Goal: Information Seeking & Learning: Check status

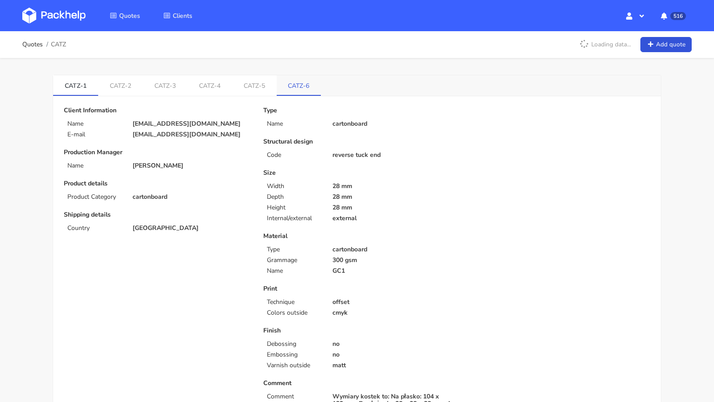
click at [290, 85] on link "CATZ-6" at bounding box center [299, 85] width 45 height 20
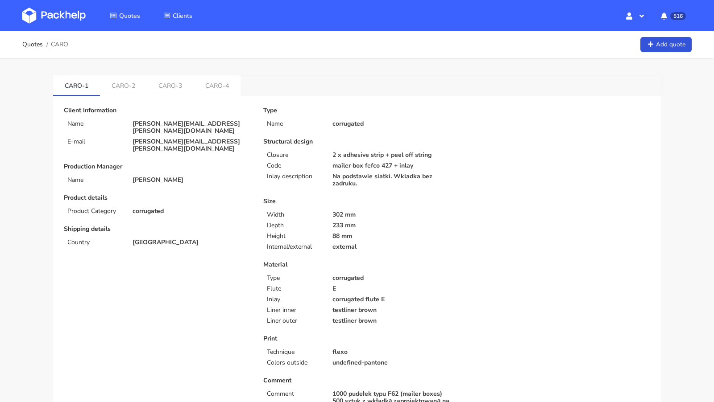
click at [59, 47] on span "CARO" at bounding box center [59, 44] width 17 height 7
copy span "CARO"
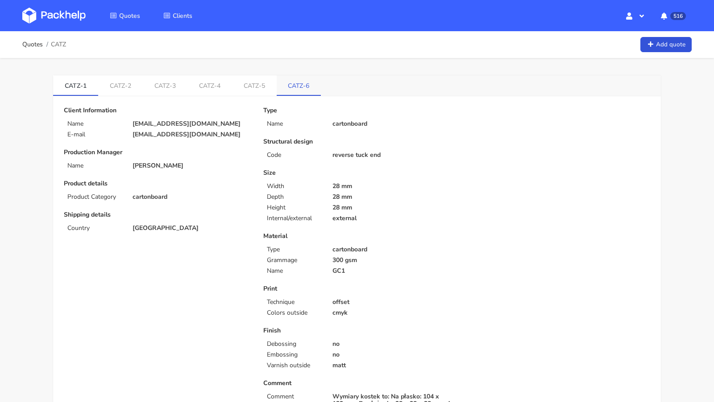
click at [296, 81] on link "CATZ-6" at bounding box center [299, 85] width 45 height 20
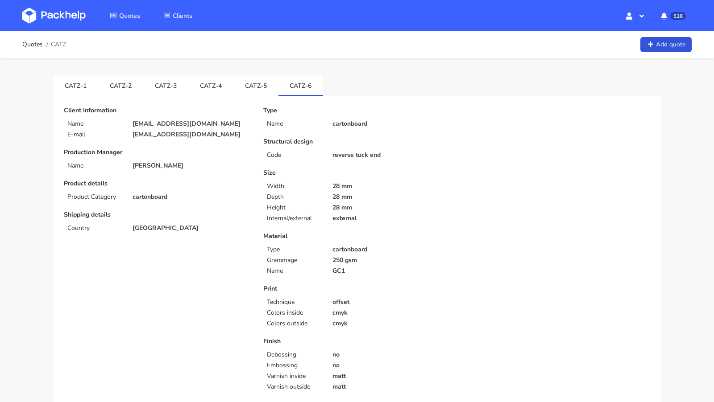
click at [62, 48] on span "CATZ" at bounding box center [58, 44] width 15 height 7
copy span "CATZ"
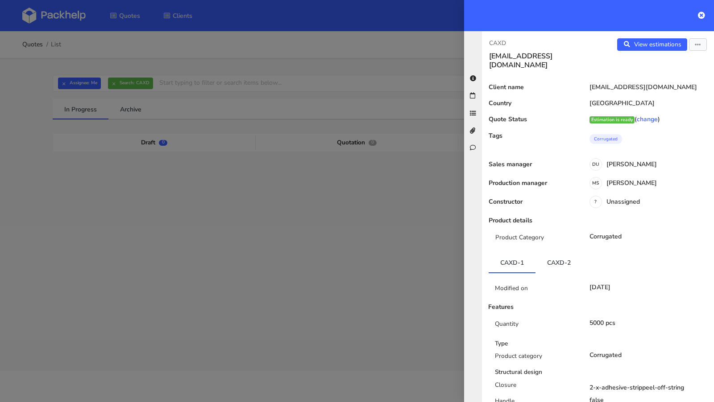
click at [246, 175] on div at bounding box center [357, 201] width 714 height 402
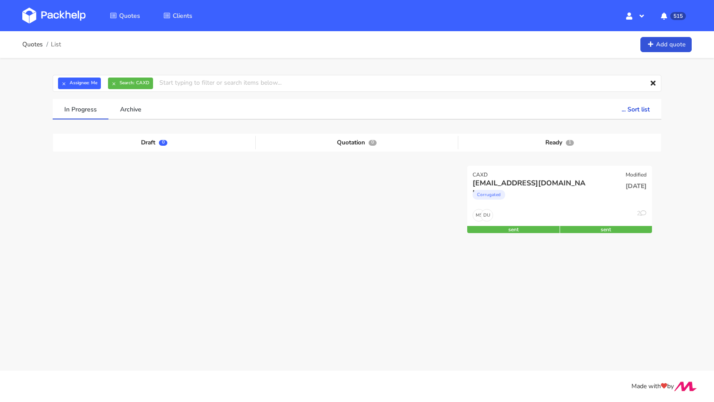
click at [75, 13] on img at bounding box center [53, 16] width 63 height 16
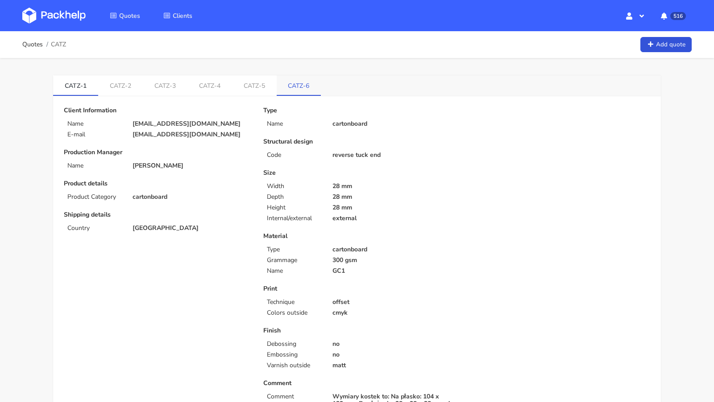
click at [303, 77] on link "CATZ-6" at bounding box center [299, 85] width 45 height 20
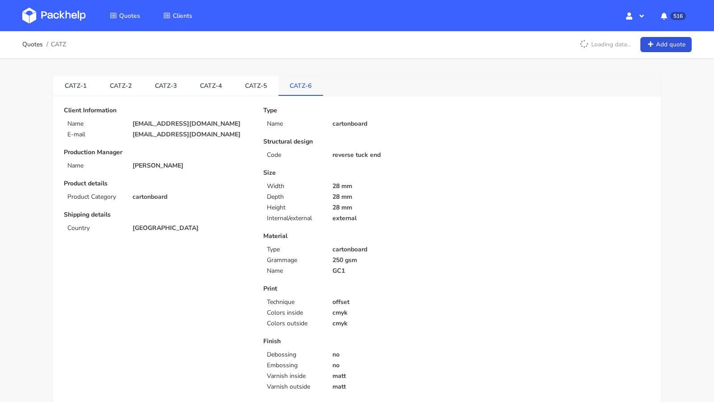
click at [300, 81] on link "CATZ-6" at bounding box center [300, 85] width 45 height 20
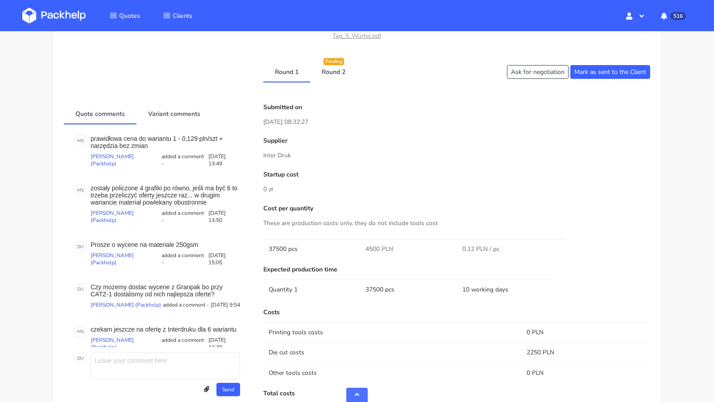
scroll to position [396, 0]
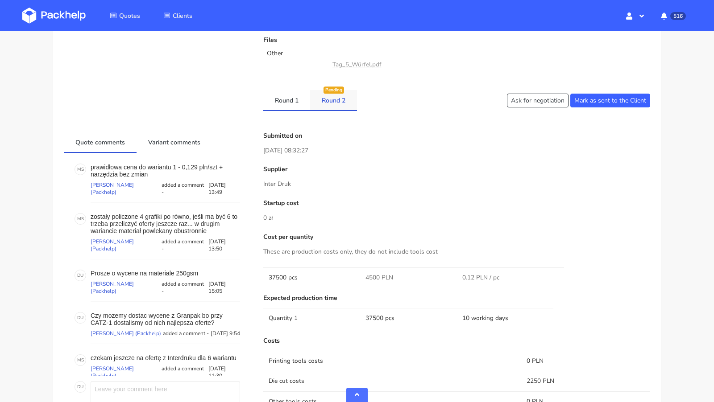
click at [338, 96] on link "Round 2" at bounding box center [333, 100] width 47 height 20
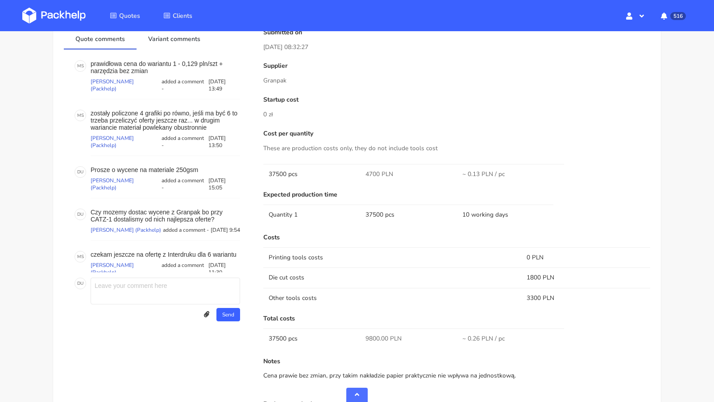
scroll to position [653, 0]
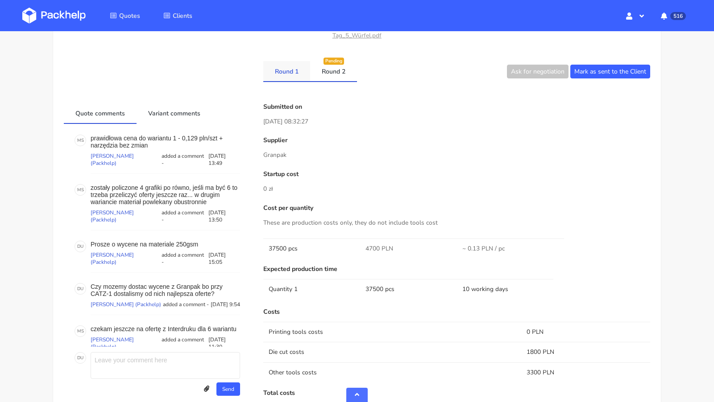
click at [276, 67] on link "Round 1" at bounding box center [286, 71] width 47 height 20
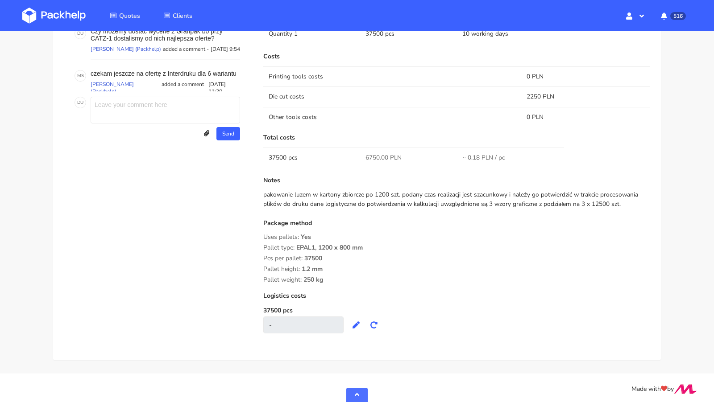
click at [375, 154] on span "6750.00 PLN" at bounding box center [383, 157] width 36 height 9
copy span "6750.00"
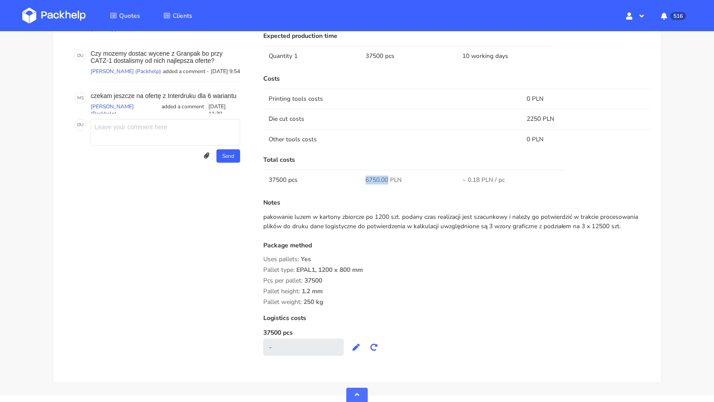
scroll to position [657, 0]
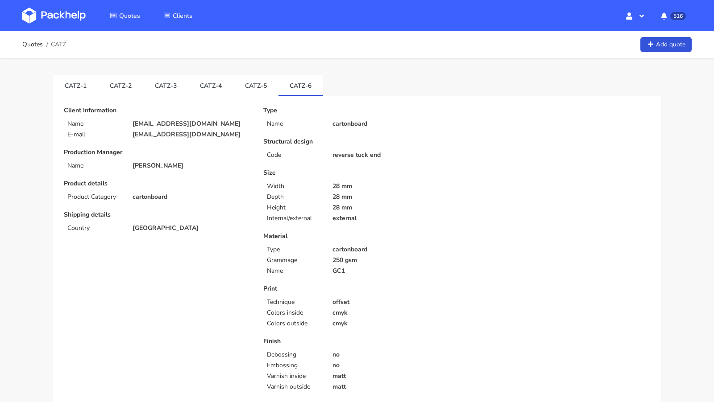
click at [72, 16] on img at bounding box center [53, 16] width 63 height 16
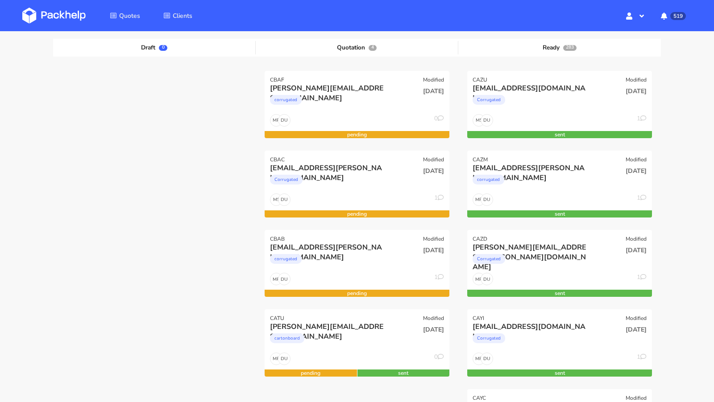
scroll to position [93, 0]
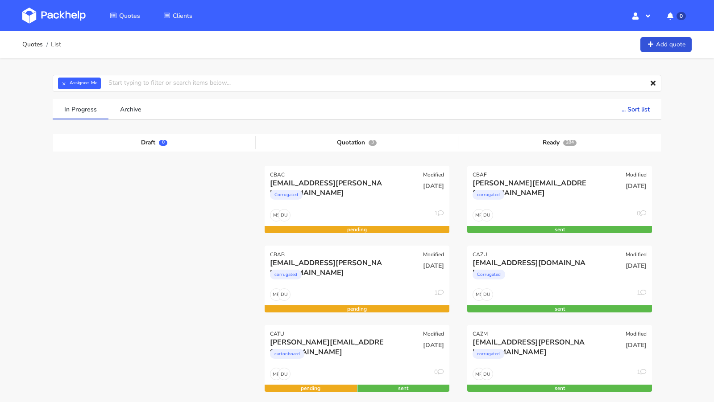
click at [63, 15] on img at bounding box center [53, 16] width 63 height 16
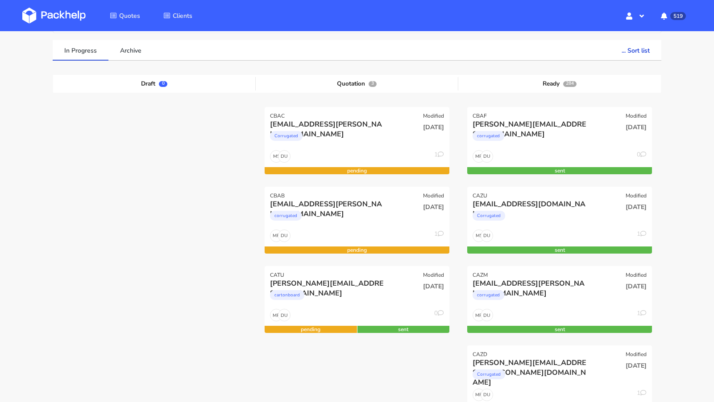
scroll to position [60, 0]
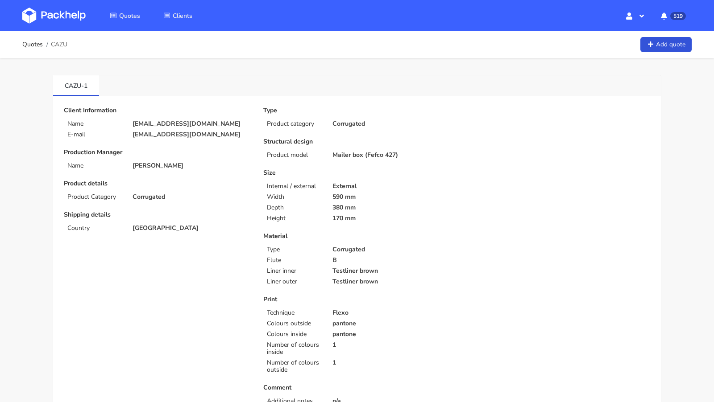
click at [78, 14] on img at bounding box center [53, 16] width 63 height 16
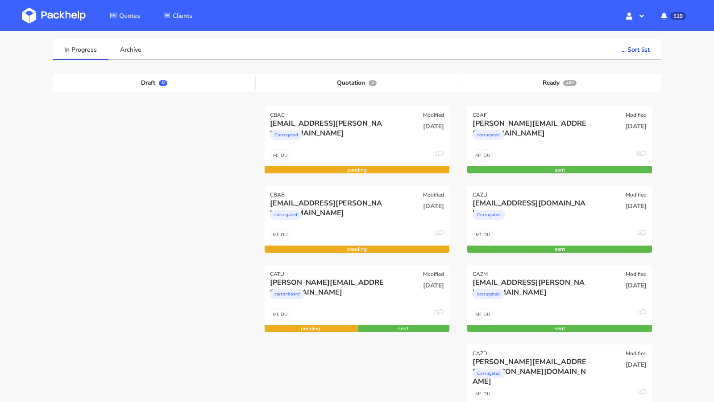
scroll to position [60, 0]
click at [73, 15] on img at bounding box center [53, 16] width 63 height 16
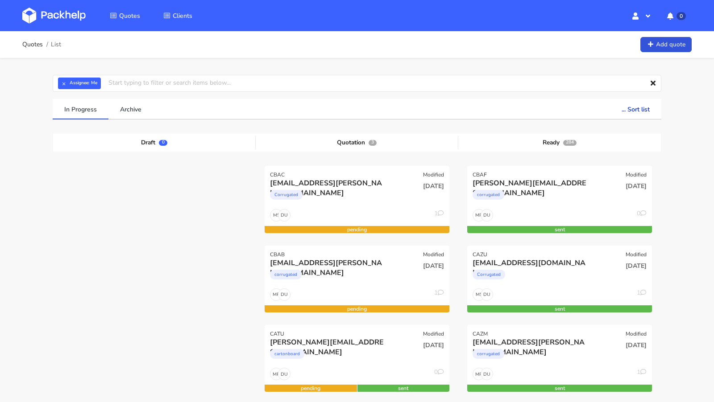
click at [64, 19] on img at bounding box center [53, 16] width 63 height 16
click at [58, 17] on img at bounding box center [53, 16] width 63 height 16
click at [348, 53] on div "Quotes List Add quote" at bounding box center [356, 45] width 669 height 18
click at [60, 13] on img at bounding box center [53, 16] width 63 height 16
click at [64, 17] on img at bounding box center [53, 16] width 63 height 16
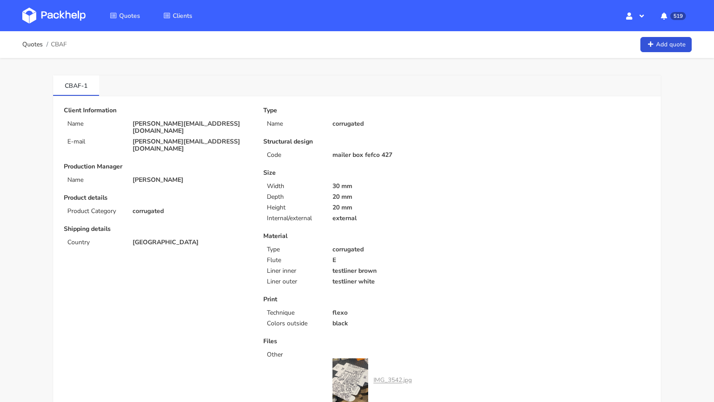
click at [60, 44] on span "CBAF" at bounding box center [59, 44] width 16 height 7
copy span "CBAF"
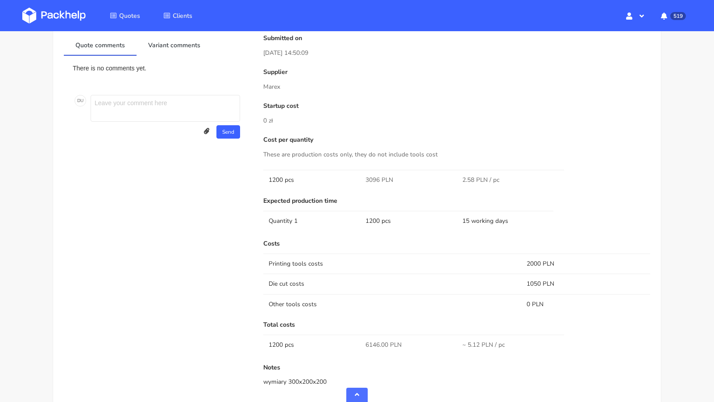
scroll to position [515, 0]
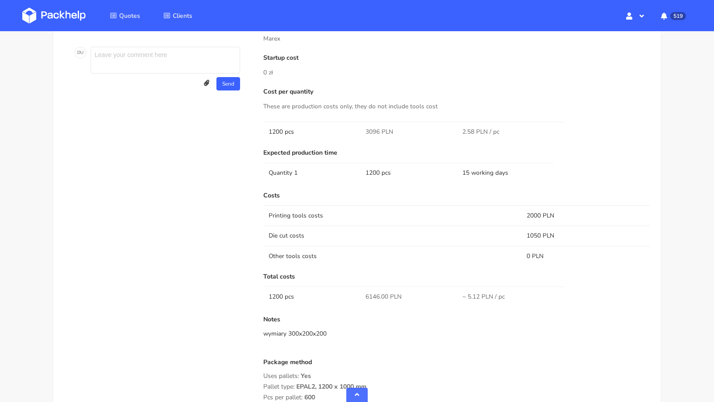
click at [373, 293] on span "6146.00 PLN" at bounding box center [383, 297] width 36 height 9
copy span "6146.00"
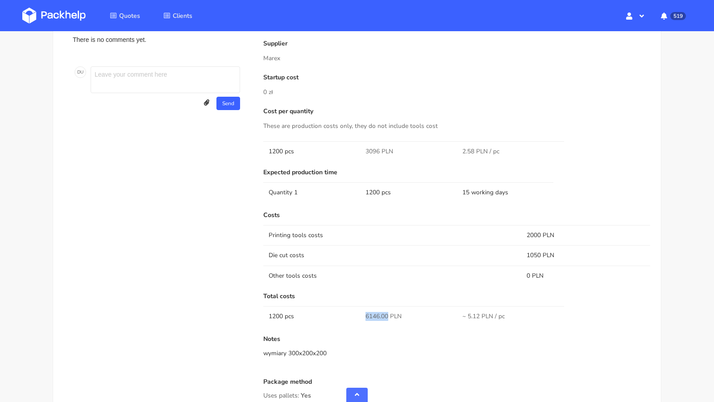
scroll to position [498, 0]
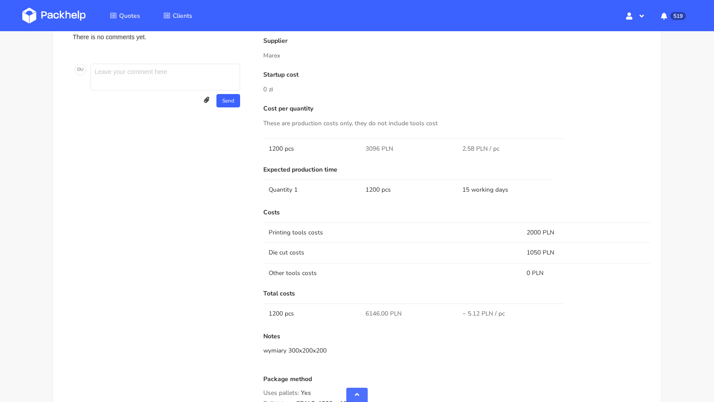
click at [107, 135] on div "Quote comments Variant comments There is no comments yet. D U Send Upload attac…" at bounding box center [157, 267] width 199 height 527
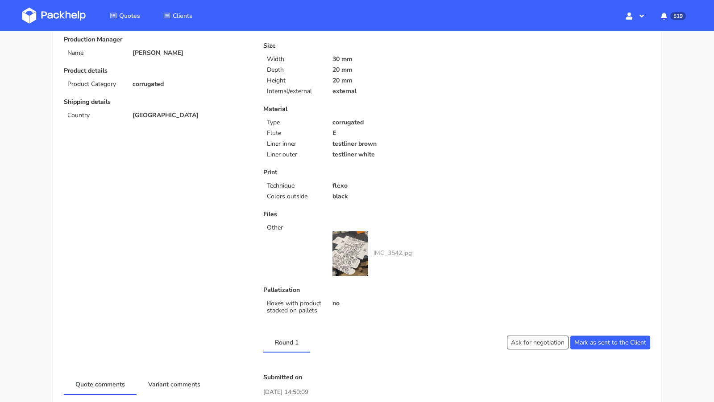
scroll to position [0, 0]
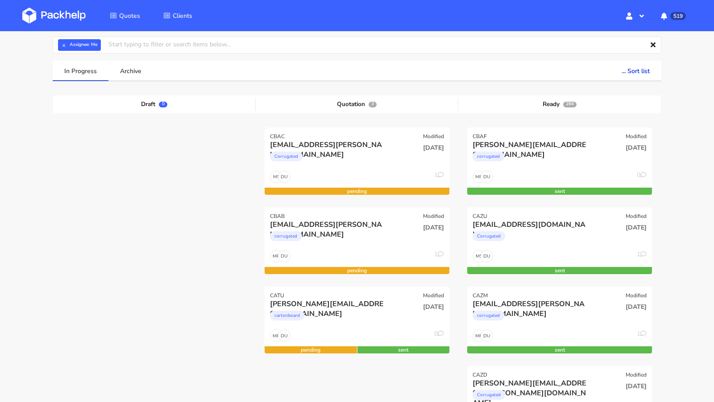
scroll to position [25, 0]
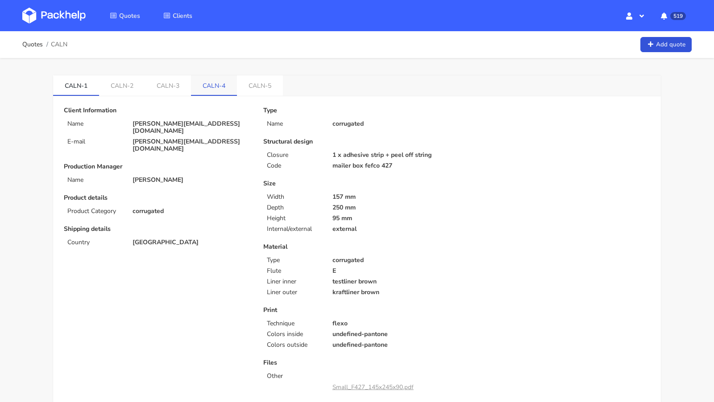
click at [205, 78] on link "CALN-4" at bounding box center [214, 85] width 46 height 20
click at [57, 44] on span "CALN" at bounding box center [59, 44] width 17 height 7
copy span "CALN"
click at [62, 20] on img at bounding box center [53, 16] width 63 height 16
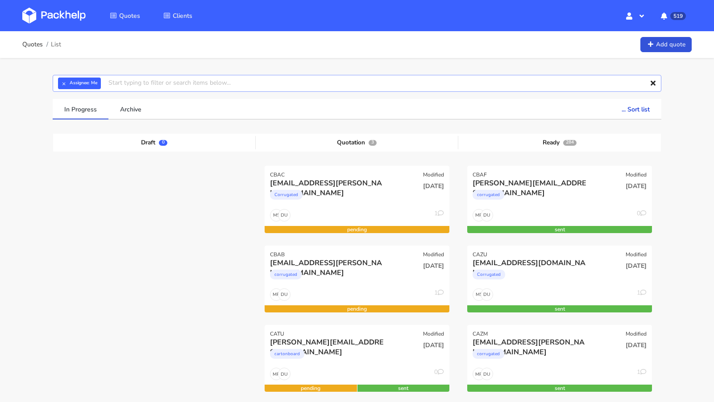
click at [127, 84] on input "text" at bounding box center [357, 83] width 609 height 17
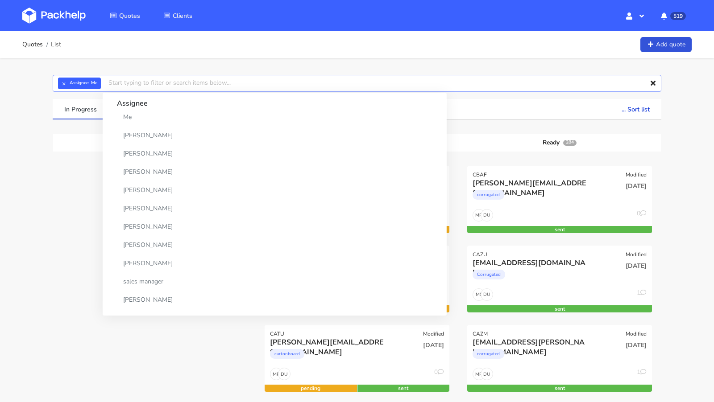
paste input "CALN"
type input "CALN"
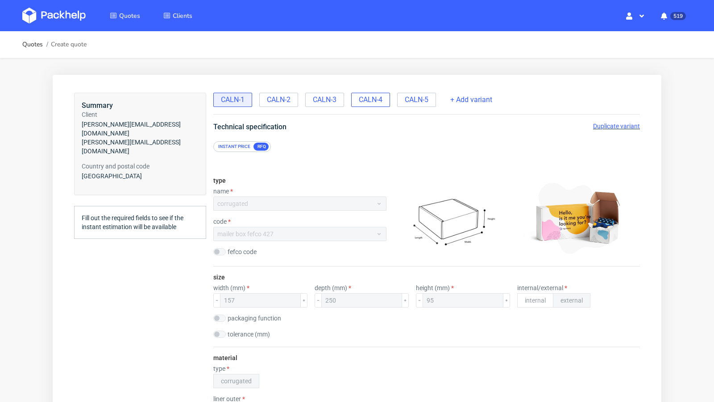
click at [370, 103] on span "CALN-4" at bounding box center [371, 100] width 24 height 10
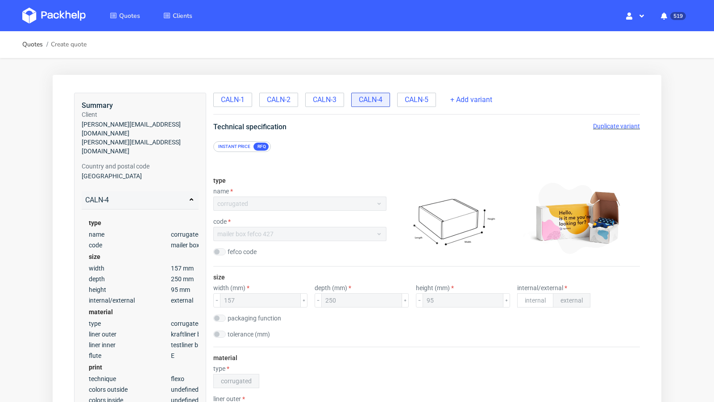
click at [605, 128] on span "Duplicate variant" at bounding box center [616, 126] width 47 height 7
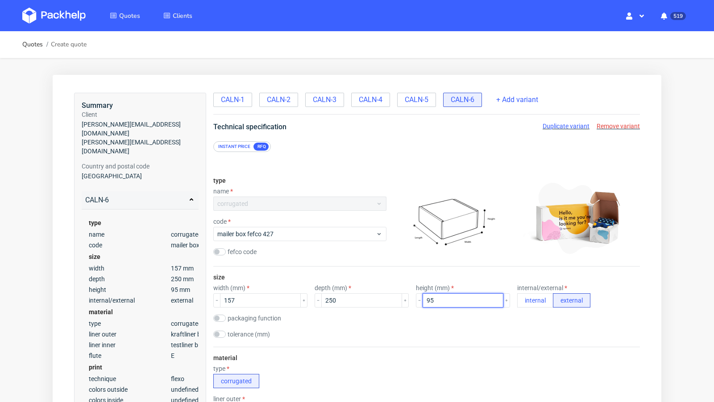
drag, startPoint x: 433, startPoint y: 302, endPoint x: 412, endPoint y: 301, distance: 20.6
click at [423, 301] on input "95" at bounding box center [463, 301] width 81 height 14
type input "80"
click at [407, 338] on div "tolerance (mm)" at bounding box center [426, 335] width 427 height 9
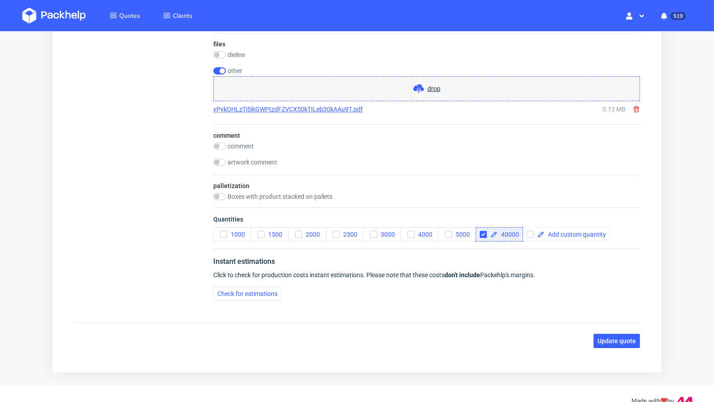
scroll to position [954, 0]
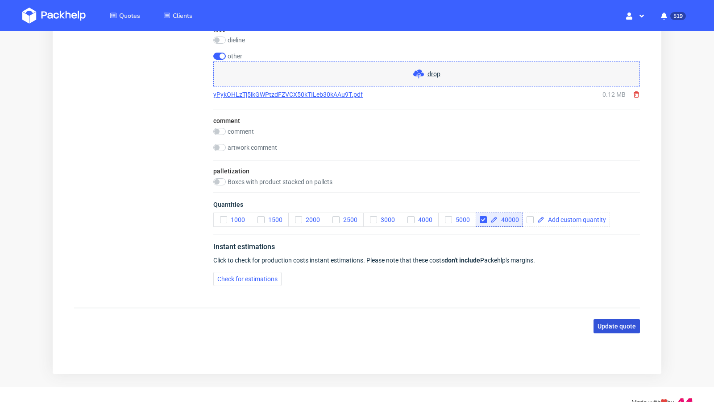
click at [615, 329] on button "Update quote" at bounding box center [616, 326] width 46 height 14
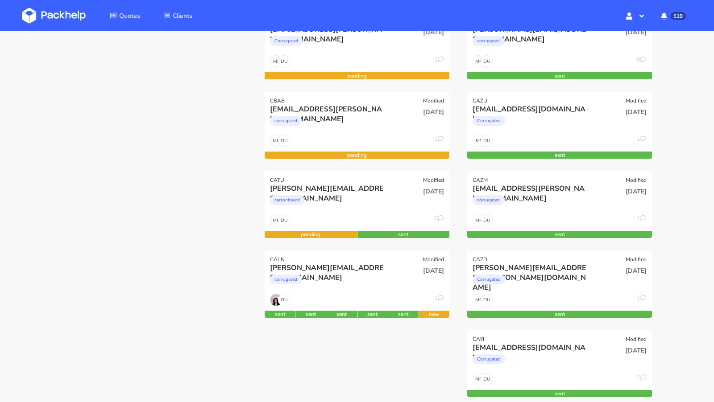
scroll to position [137, 0]
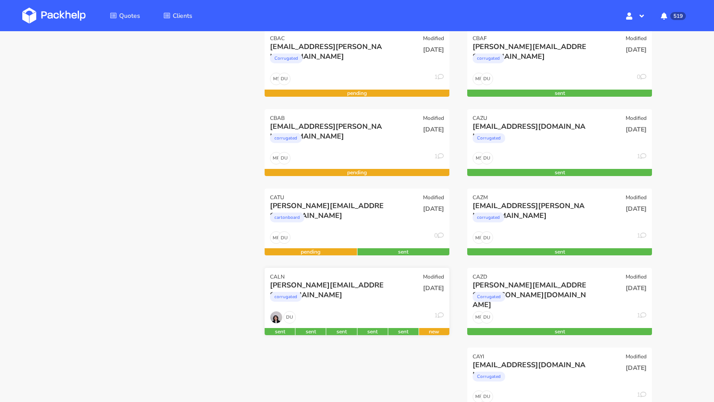
click at [325, 285] on div "[PERSON_NAME][EMAIL_ADDRESS][DOMAIN_NAME]" at bounding box center [329, 286] width 118 height 10
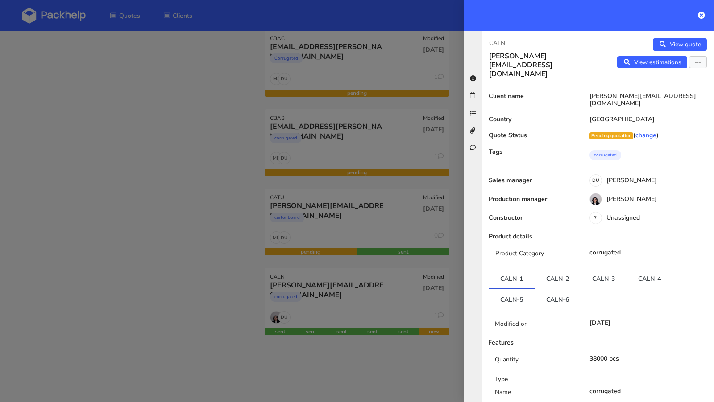
click at [501, 42] on p "CALN" at bounding box center [540, 43] width 102 height 10
copy p "CALN"
click at [165, 178] on div at bounding box center [357, 201] width 714 height 402
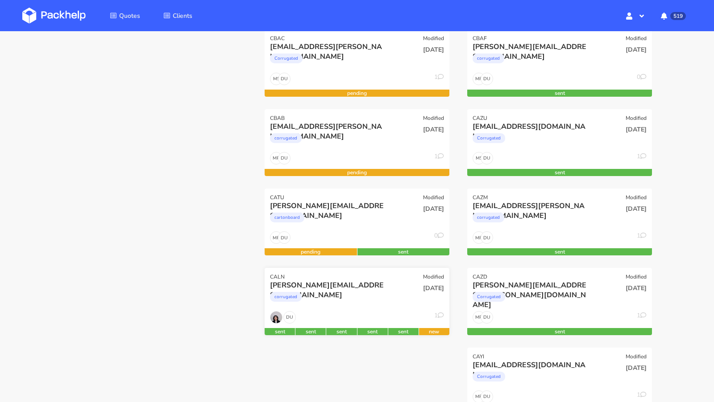
click at [416, 317] on div "DU 1" at bounding box center [357, 319] width 185 height 17
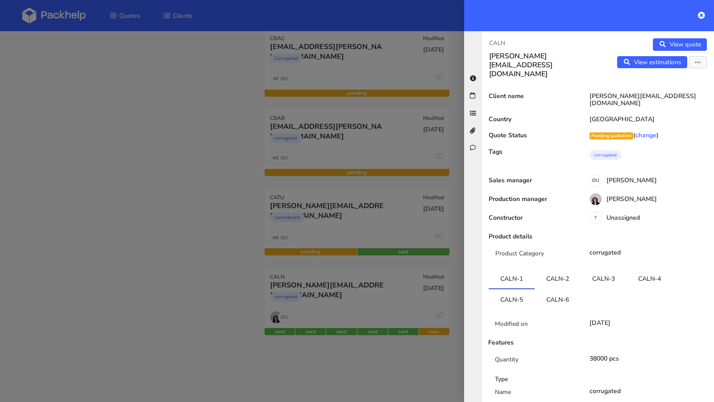
click at [227, 157] on div at bounding box center [357, 201] width 714 height 402
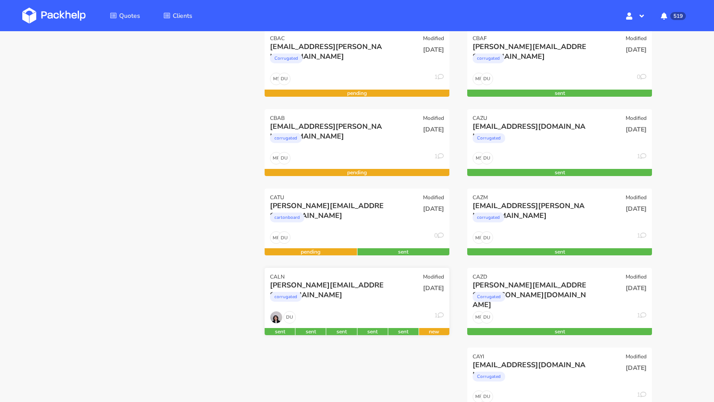
click at [359, 303] on div "corrugated" at bounding box center [329, 299] width 118 height 18
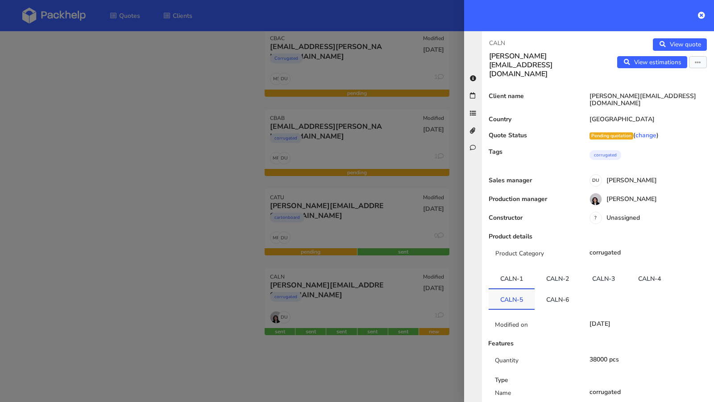
click at [532, 290] on link "CALN-5" at bounding box center [512, 300] width 46 height 20
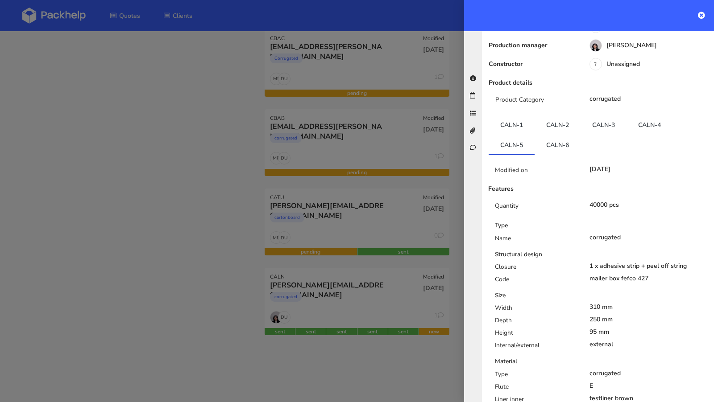
scroll to position [145, 0]
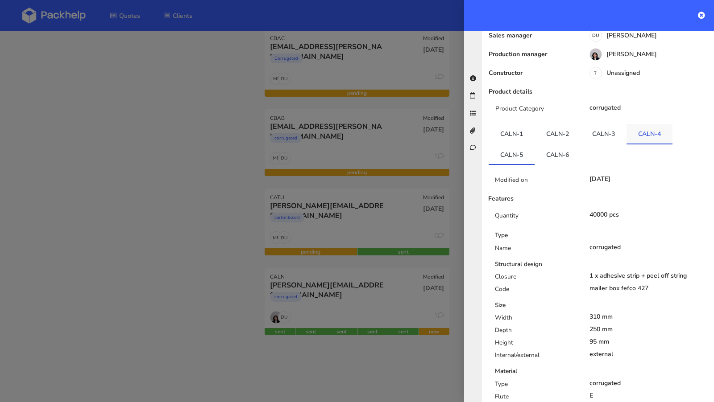
click at [643, 124] on link "CALN-4" at bounding box center [649, 134] width 46 height 20
click at [654, 124] on link "CALN-4" at bounding box center [649, 134] width 46 height 20
copy li "CALN-4"
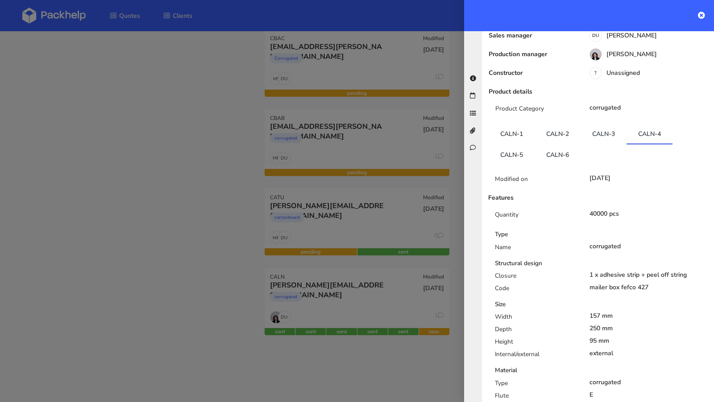
click at [95, 169] on div at bounding box center [357, 201] width 714 height 402
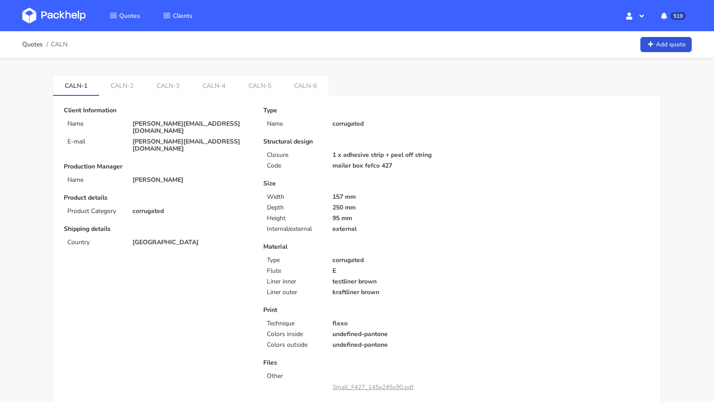
click at [304, 87] on link "CALN-6" at bounding box center [306, 85] width 46 height 20
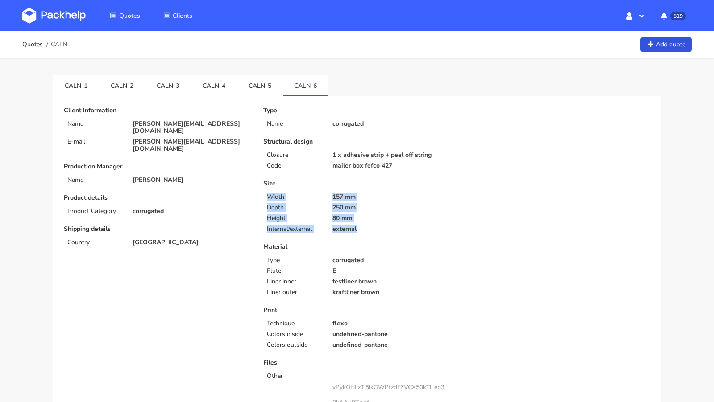
drag, startPoint x: 363, startPoint y: 227, endPoint x: 261, endPoint y: 198, distance: 106.6
click at [263, 198] on div "Size Width 157 mm Depth 250 mm Height 80 mm Internal/external external" at bounding box center [356, 206] width 187 height 53
copy div "Width 157 mm Depth 250 mm Height 80 mm Internal/external external"
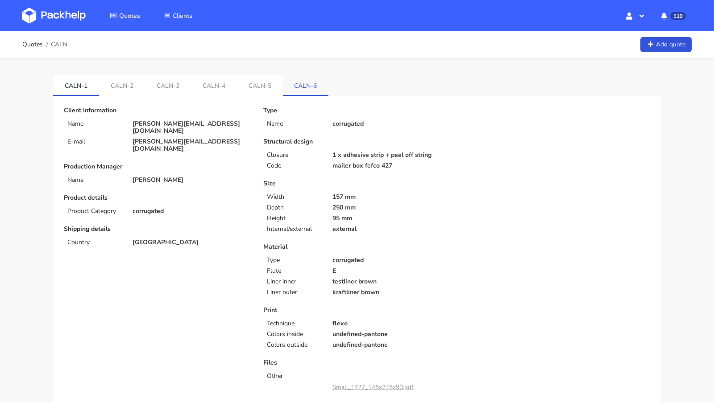
click at [307, 79] on link "CALN-6" at bounding box center [306, 85] width 46 height 20
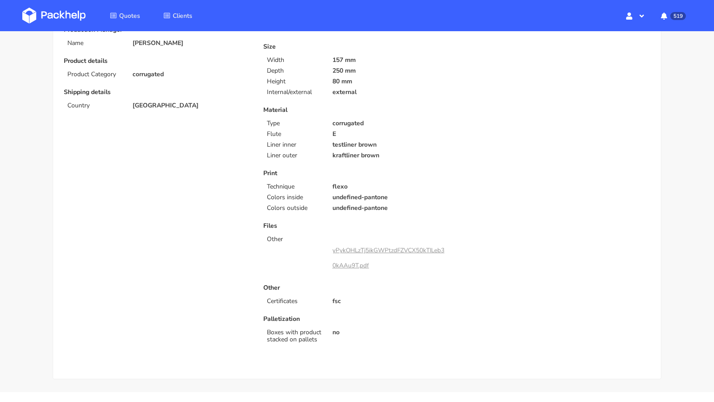
scroll to position [157, 0]
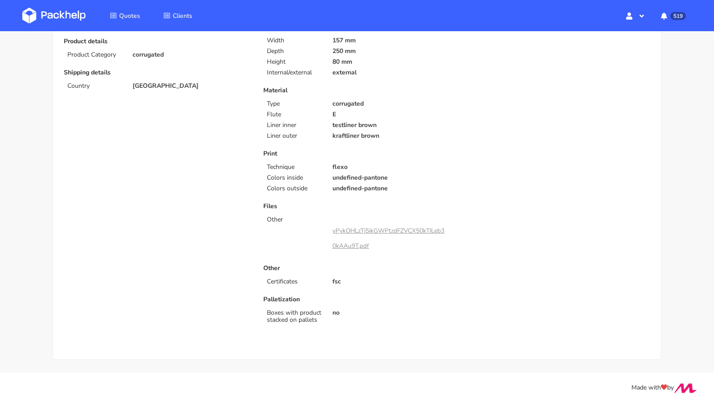
click at [59, 26] on link at bounding box center [60, 16] width 77 height 26
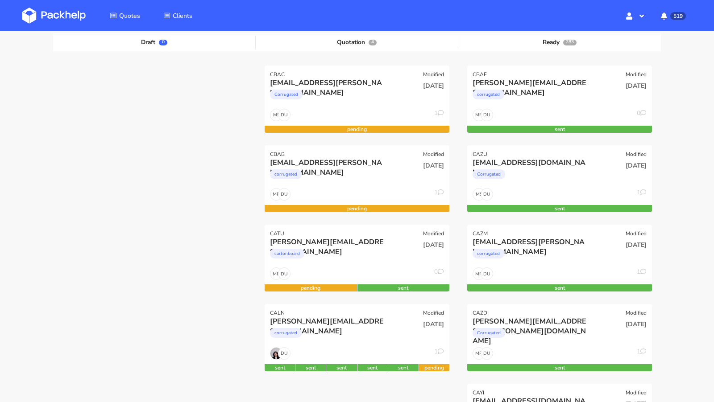
scroll to position [99, 0]
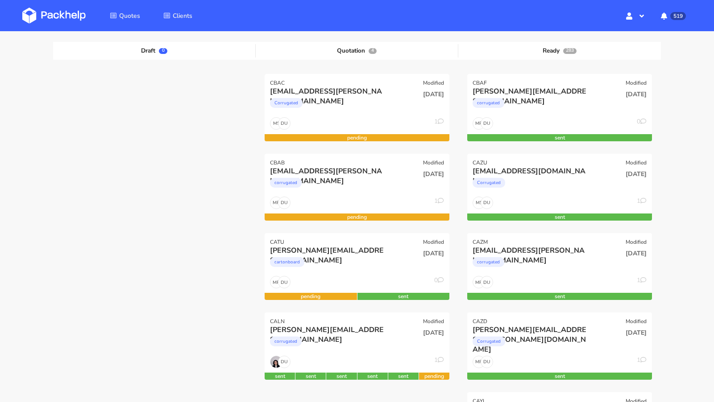
scroll to position [108, 0]
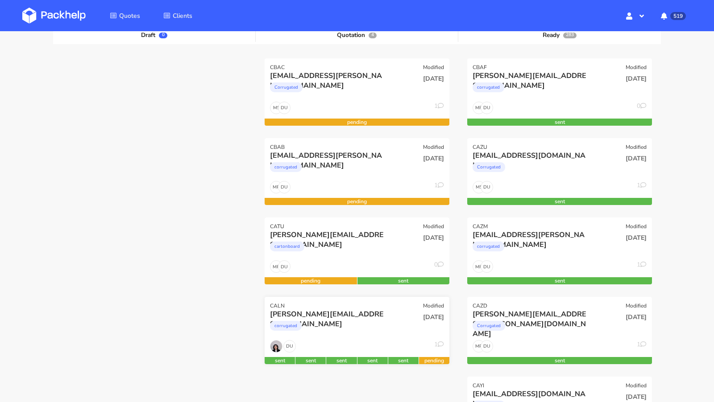
click at [318, 304] on div "CALN Modified" at bounding box center [357, 303] width 185 height 12
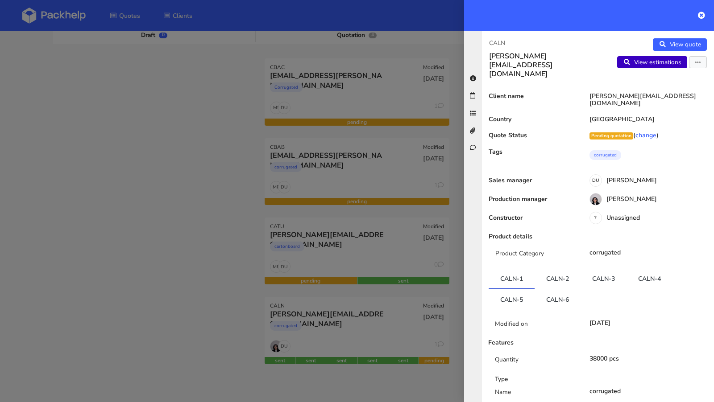
click at [594, 61] on link "View estimations" at bounding box center [652, 62] width 70 height 12
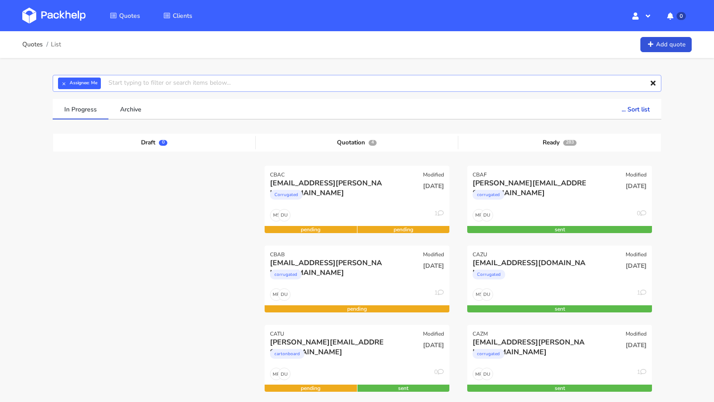
click at [156, 76] on input "text" at bounding box center [357, 83] width 609 height 17
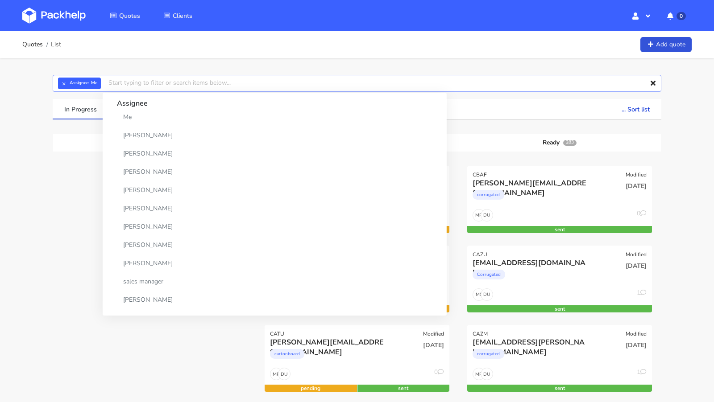
paste input "CBAL"
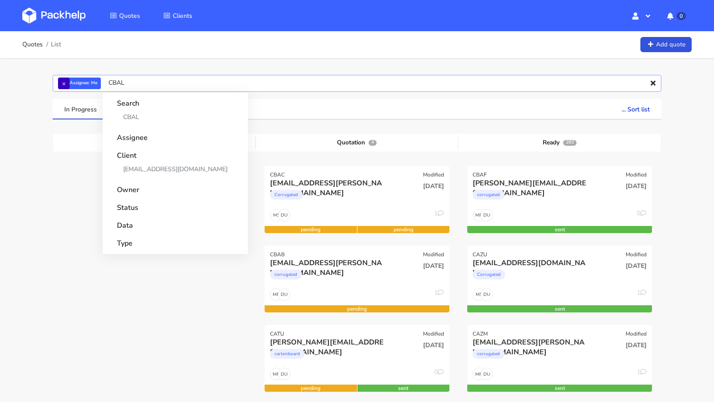
type input "CBAL"
click at [65, 86] on button "×" at bounding box center [64, 84] width 12 height 12
click at [115, 84] on input "CBAL" at bounding box center [357, 83] width 609 height 17
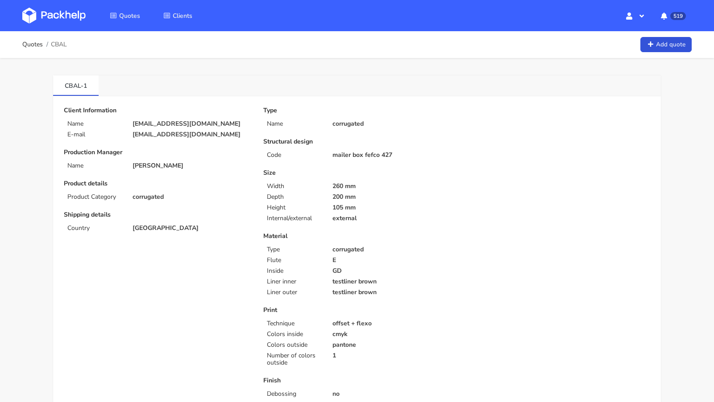
click at [61, 48] on span "CBAL" at bounding box center [59, 44] width 16 height 7
copy span "CBAL"
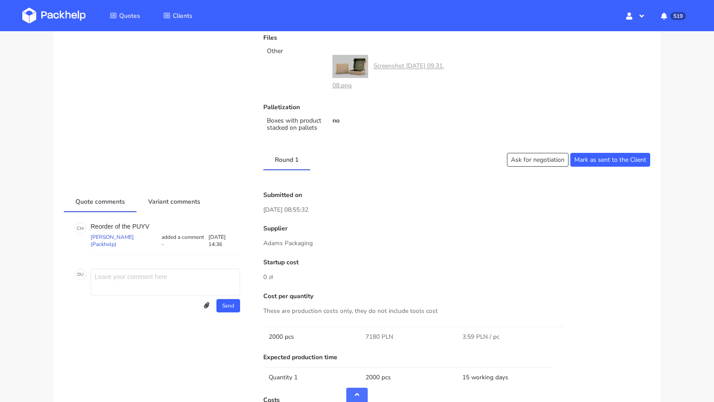
scroll to position [475, 0]
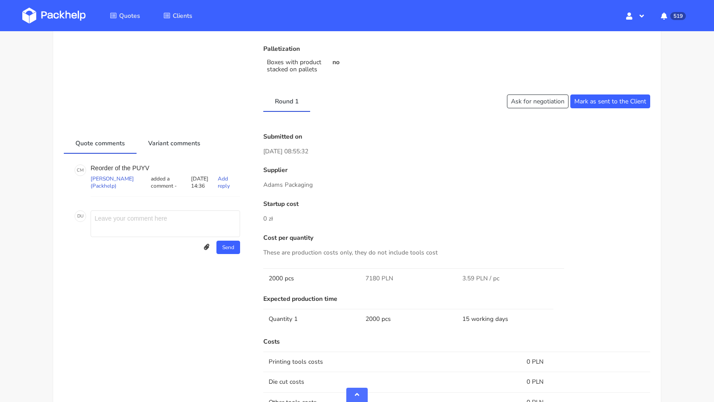
click at [140, 165] on p "Reorder of the PUYV" at bounding box center [165, 168] width 149 height 7
click at [138, 163] on div "C M Reorder of the PUYV Cristina Martinez (Packhelp) added a comment - 11 Augus…" at bounding box center [157, 181] width 169 height 36
click at [138, 165] on p "Reorder of the PUYV" at bounding box center [165, 168] width 149 height 7
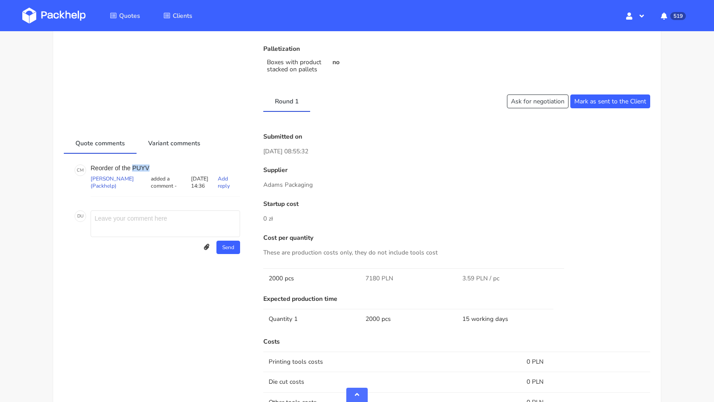
click at [138, 165] on p "Reorder of the PUYV" at bounding box center [165, 168] width 149 height 7
copy p "PUYV"
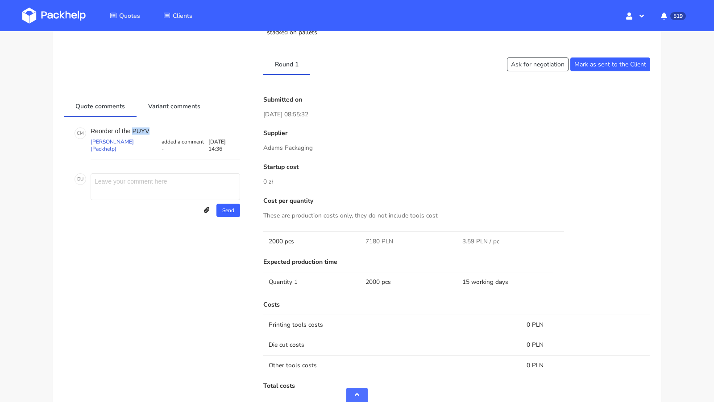
scroll to position [512, 0]
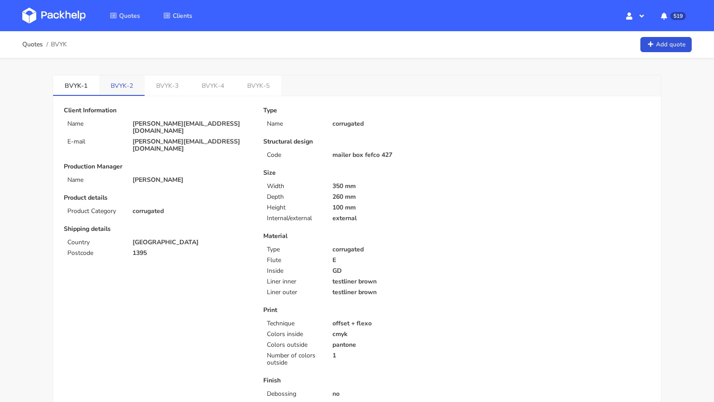
click at [114, 79] on link "BVYK-2" at bounding box center [122, 85] width 46 height 20
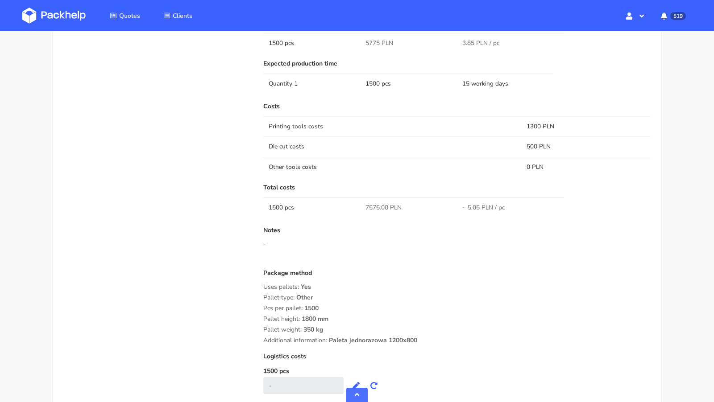
scroll to position [740, 0]
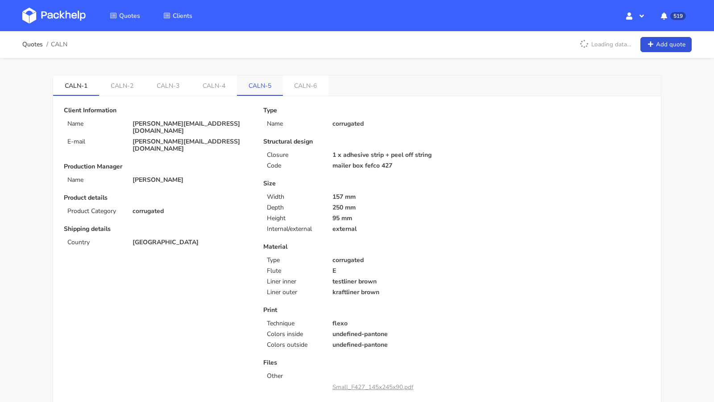
click at [249, 87] on link "CALN-5" at bounding box center [260, 85] width 46 height 20
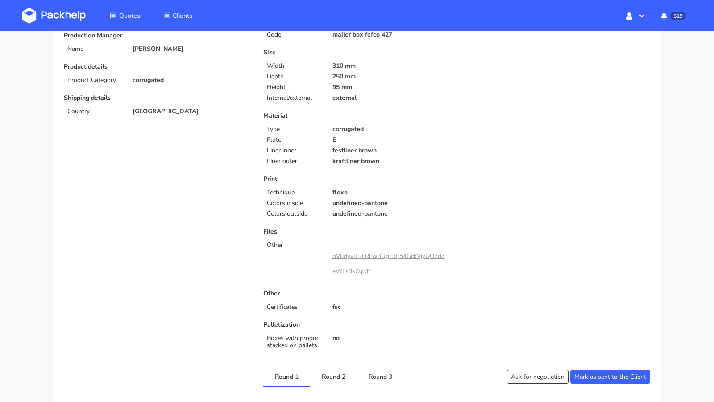
scroll to position [253, 0]
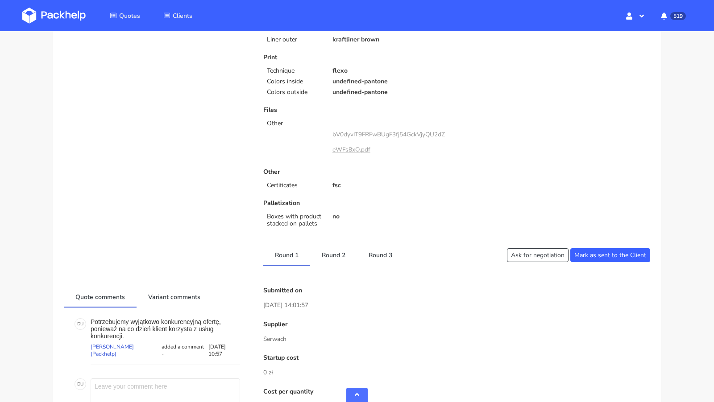
click at [344, 132] on link "bV0dyvIT9FRFwBUgF3fj54GckVjyQU2dZeWFs8xO.pdf" at bounding box center [388, 142] width 112 height 24
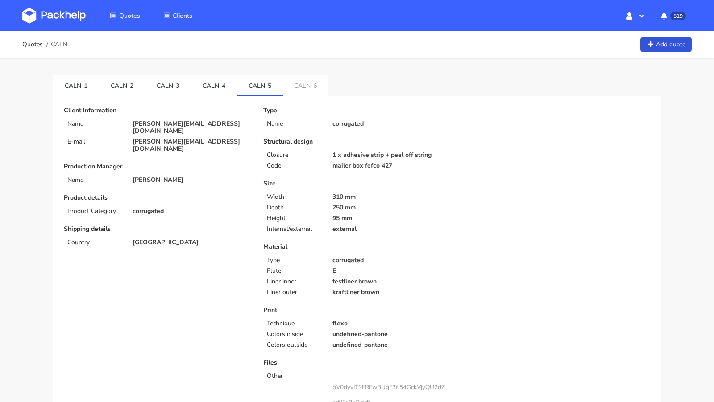
click at [301, 84] on link "CALN-6" at bounding box center [306, 85] width 46 height 20
click at [62, 13] on img at bounding box center [53, 16] width 63 height 16
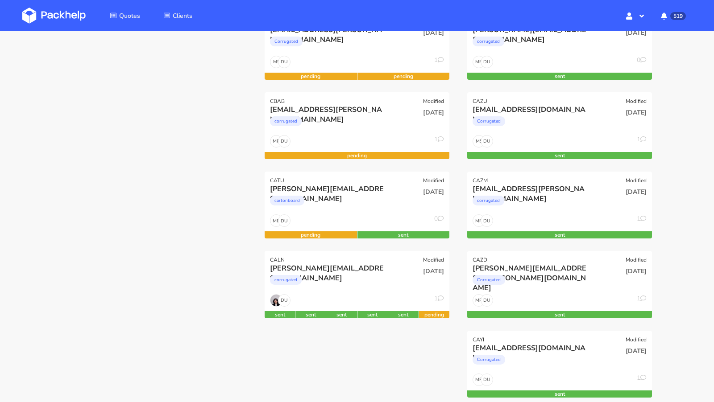
scroll to position [159, 0]
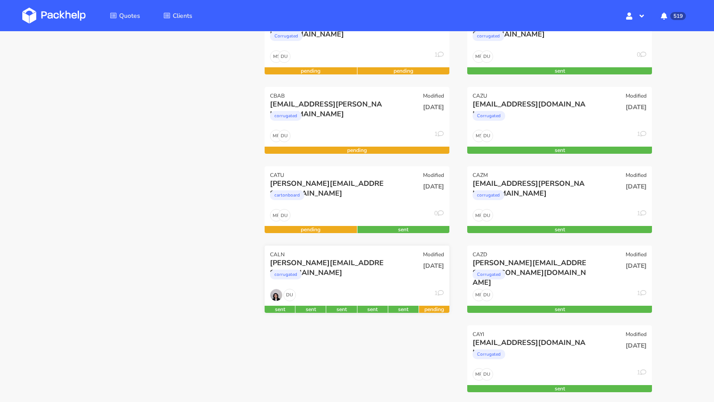
click at [341, 259] on div "[PERSON_NAME][EMAIL_ADDRESS][DOMAIN_NAME]" at bounding box center [329, 263] width 118 height 10
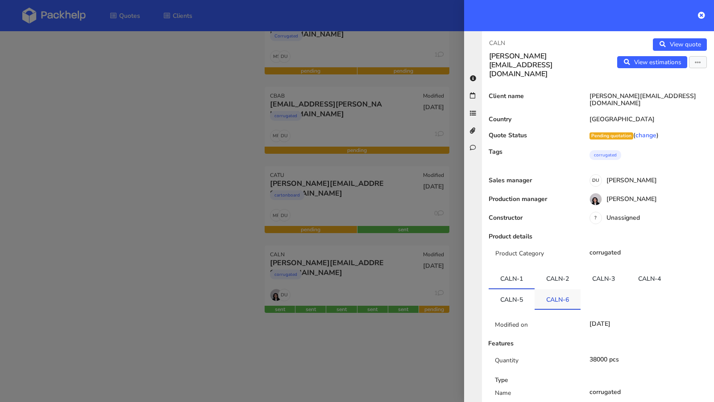
click at [570, 290] on link "CALN-6" at bounding box center [558, 300] width 46 height 20
click at [697, 62] on icon "button" at bounding box center [698, 63] width 6 height 6
click at [672, 77] on link "Edit quote" at bounding box center [668, 80] width 79 height 15
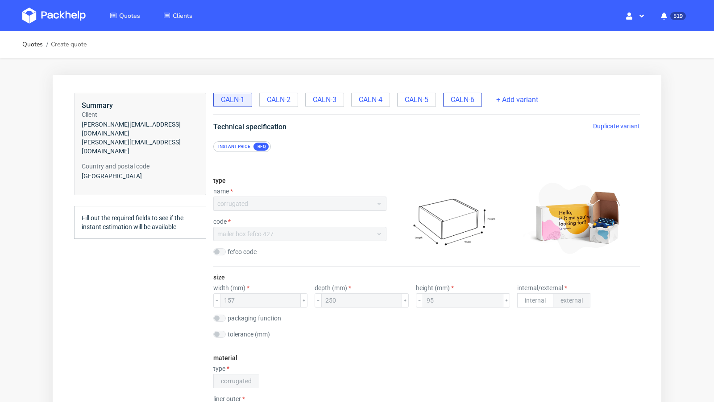
click at [469, 99] on span "CALN-6" at bounding box center [463, 100] width 24 height 10
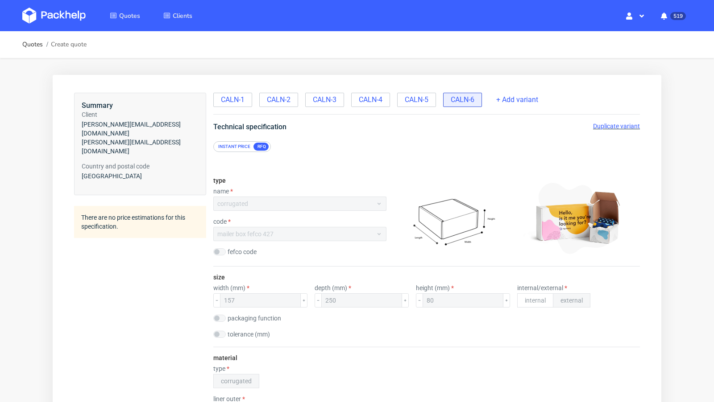
click at [70, 19] on img at bounding box center [53, 16] width 63 height 16
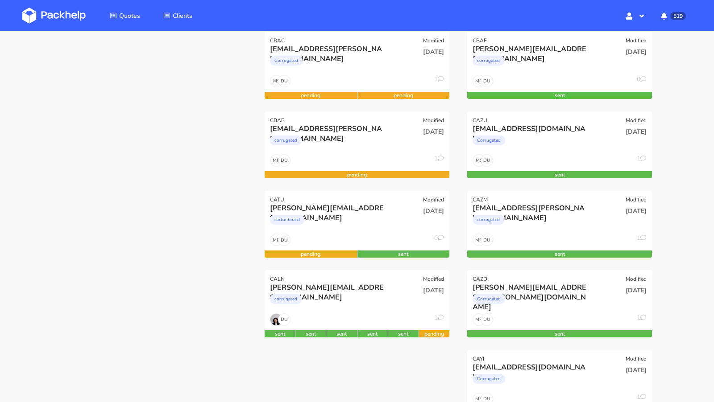
scroll to position [137, 0]
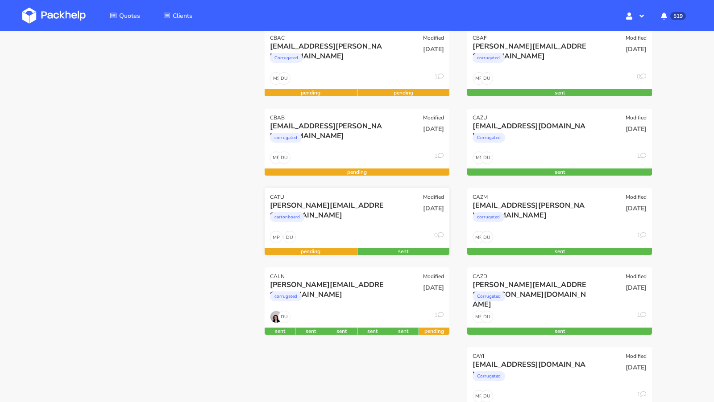
click at [305, 201] on div "[PERSON_NAME][EMAIL_ADDRESS][DOMAIN_NAME]" at bounding box center [329, 206] width 118 height 10
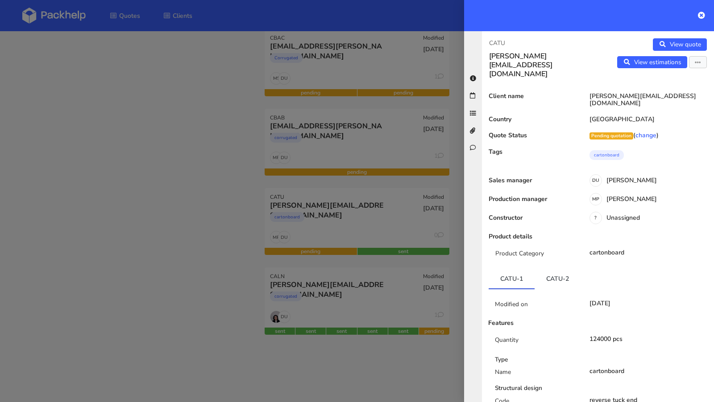
click at [498, 41] on p "CATU" at bounding box center [540, 43] width 102 height 10
copy p "CATU"
click at [158, 152] on div at bounding box center [357, 201] width 714 height 402
